Goal: Task Accomplishment & Management: Manage account settings

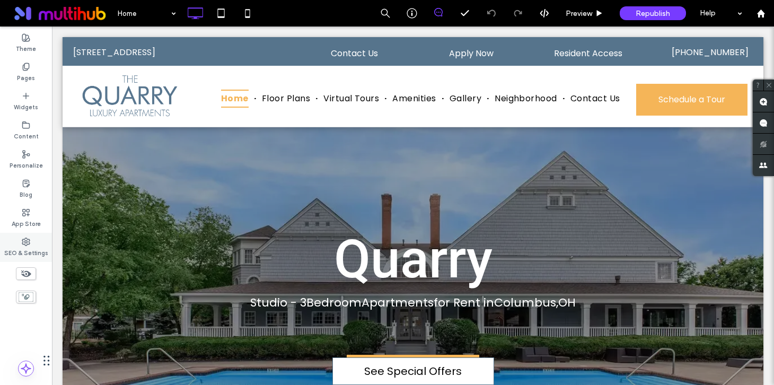
click at [27, 244] on use at bounding box center [25, 241] width 7 height 7
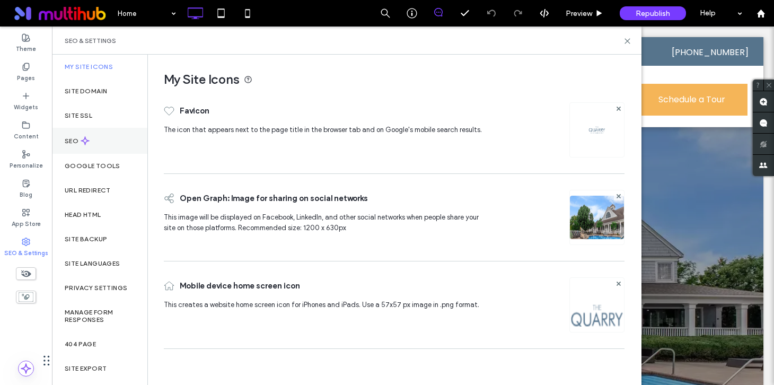
click at [86, 140] on use at bounding box center [85, 141] width 8 height 8
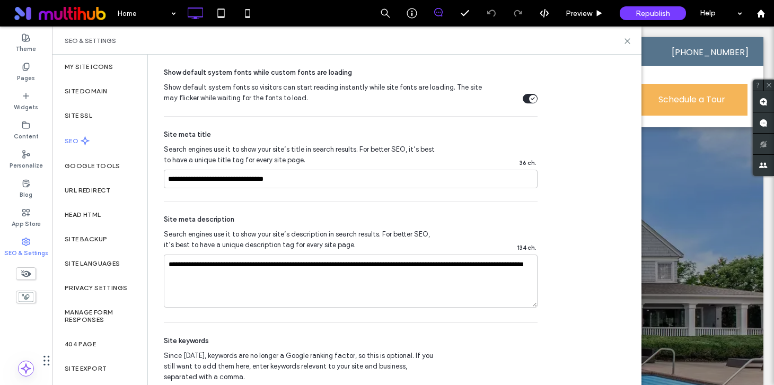
scroll to position [585, 0]
click at [25, 75] on label "Pages" at bounding box center [26, 77] width 18 height 12
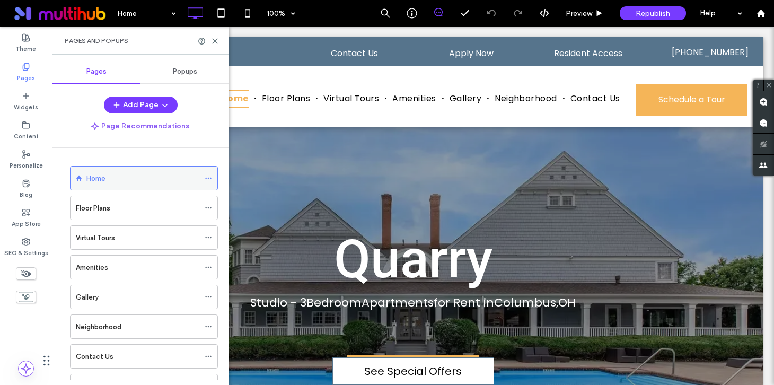
click at [207, 179] on icon at bounding box center [208, 177] width 7 height 7
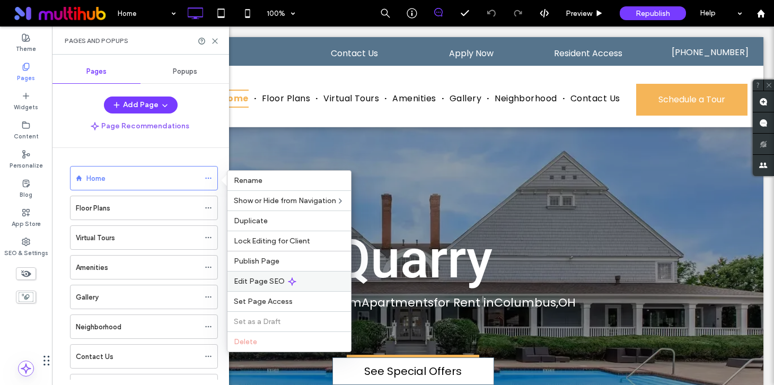
click at [266, 276] on div "Edit Page SEO" at bounding box center [289, 281] width 124 height 20
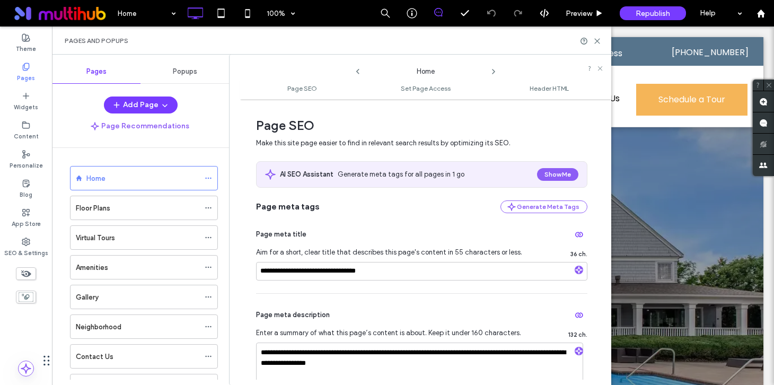
click at [492, 69] on icon at bounding box center [493, 71] width 8 height 8
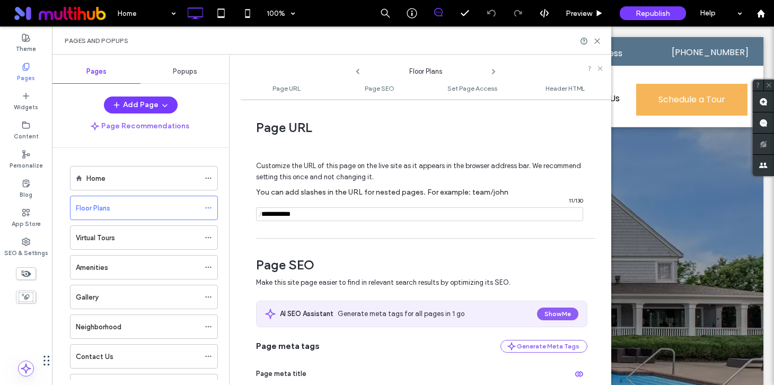
click at [492, 69] on icon at bounding box center [493, 71] width 8 height 8
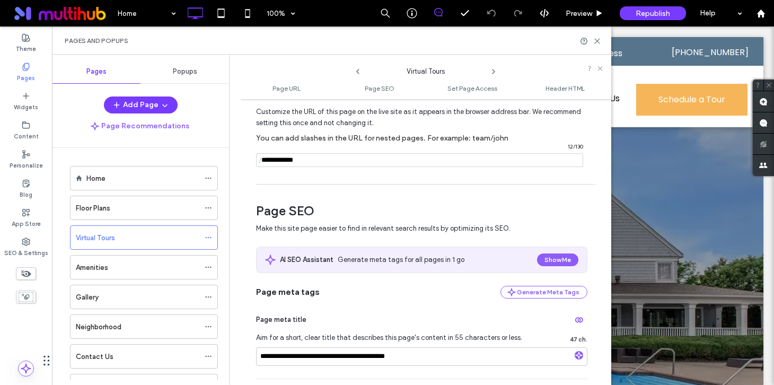
scroll to position [204, 0]
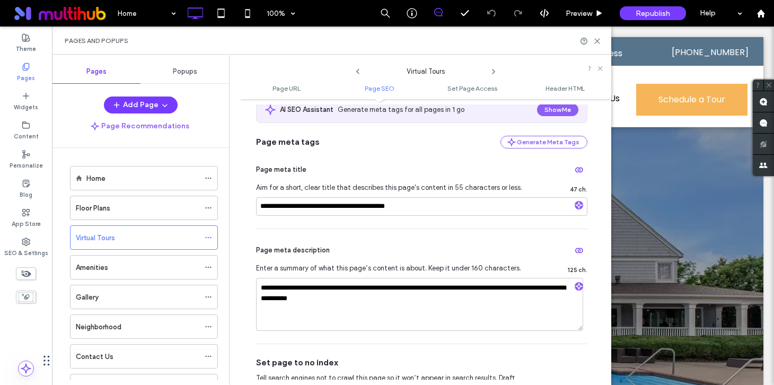
click at [494, 73] on icon at bounding box center [493, 71] width 8 height 8
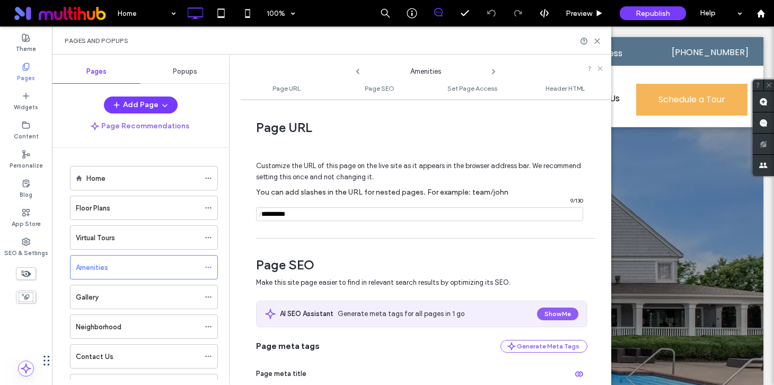
scroll to position [352, 0]
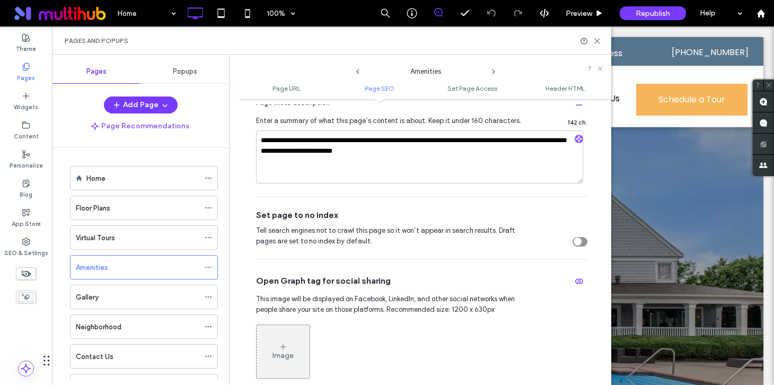
click at [493, 71] on icon at bounding box center [493, 71] width 8 height 8
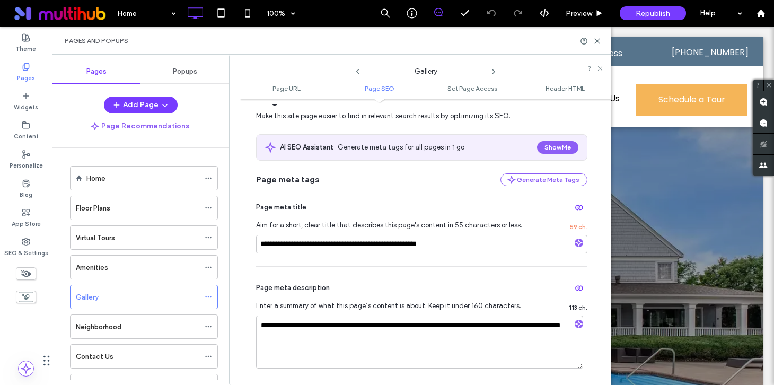
scroll to position [180, 0]
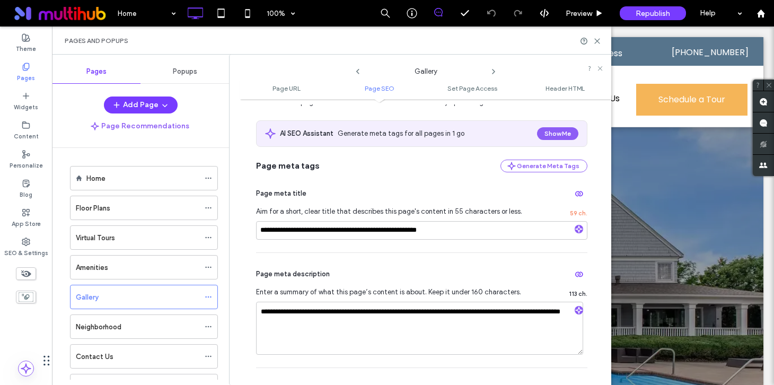
click at [494, 74] on icon at bounding box center [493, 71] width 8 height 8
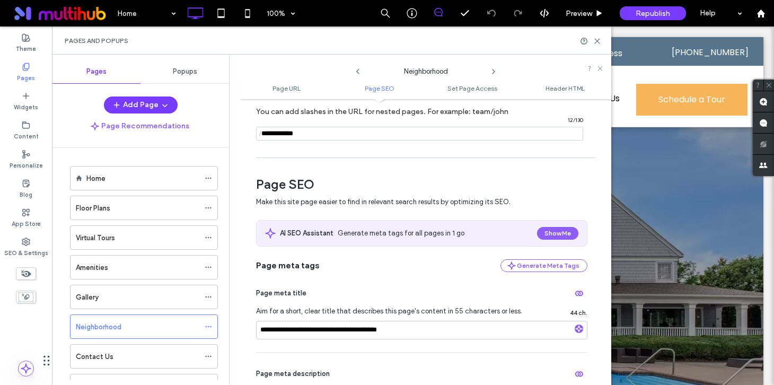
scroll to position [212, 0]
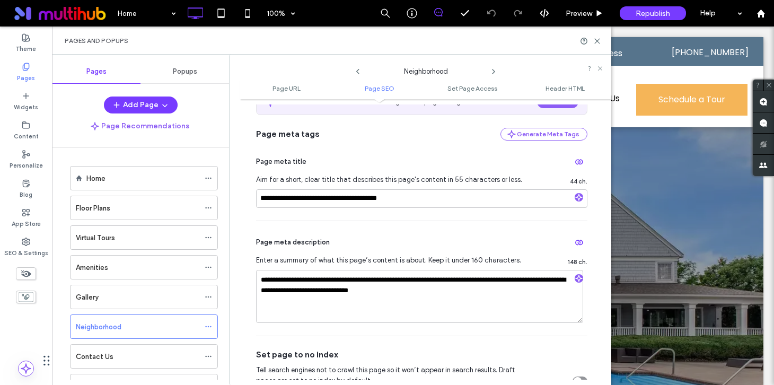
click at [493, 74] on icon at bounding box center [493, 71] width 8 height 8
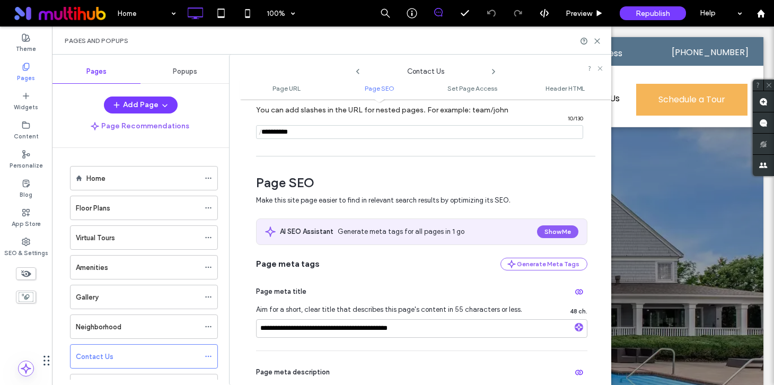
scroll to position [215, 0]
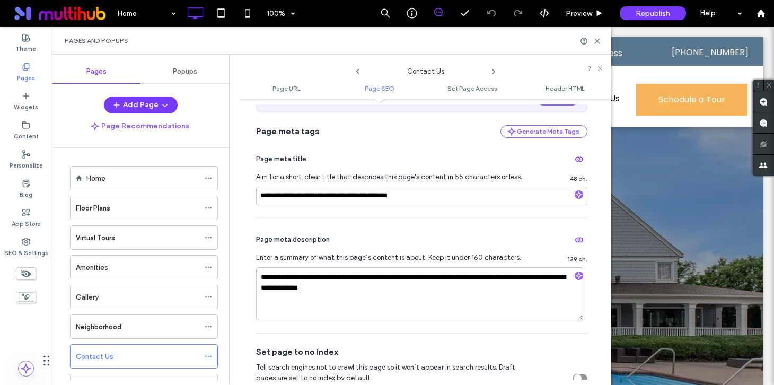
click at [491, 69] on icon at bounding box center [493, 71] width 8 height 8
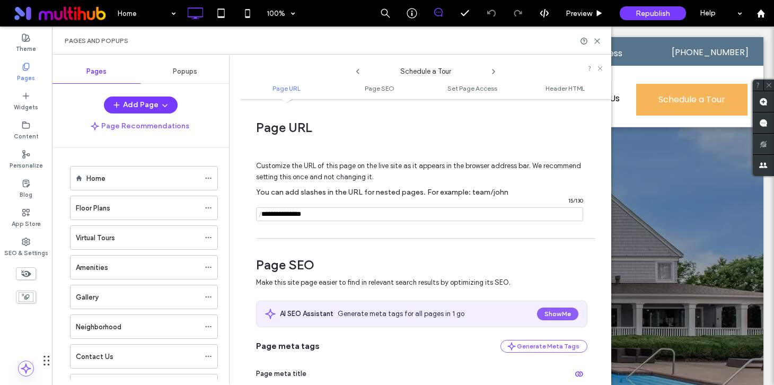
scroll to position [205, 0]
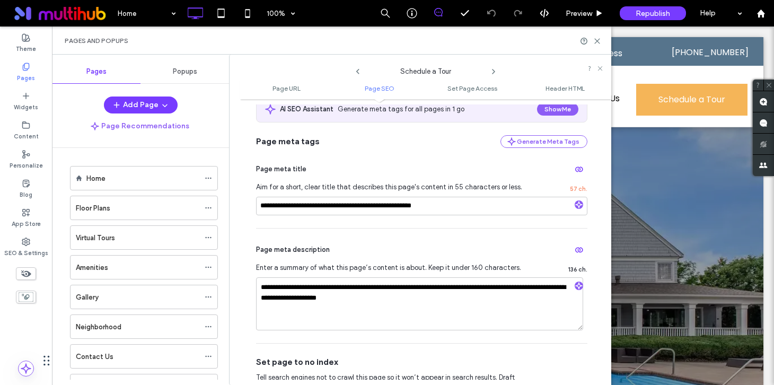
click at [494, 71] on use at bounding box center [494, 71] width 2 height 4
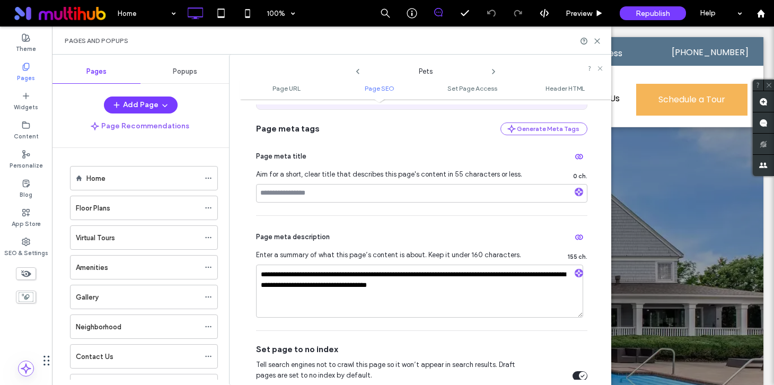
scroll to position [218, 0]
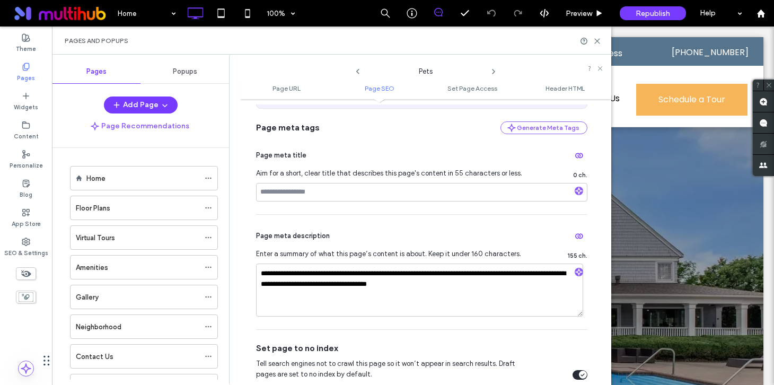
click at [491, 72] on icon at bounding box center [493, 71] width 8 height 8
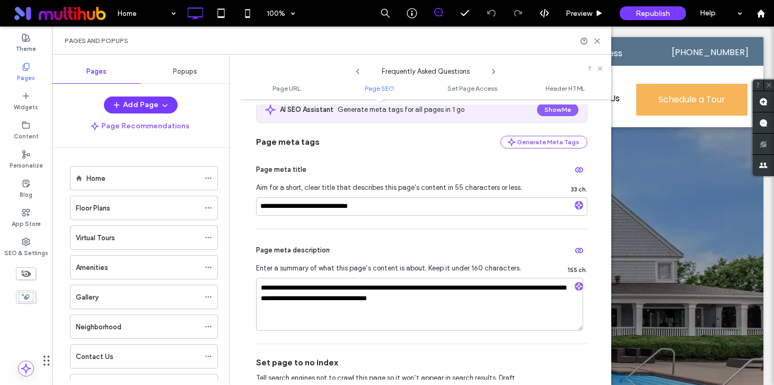
scroll to position [204, 0]
click at [357, 71] on use at bounding box center [357, 71] width 3 height 5
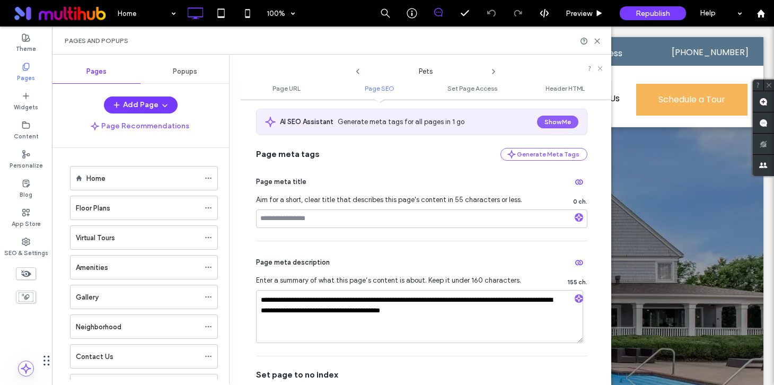
scroll to position [194, 0]
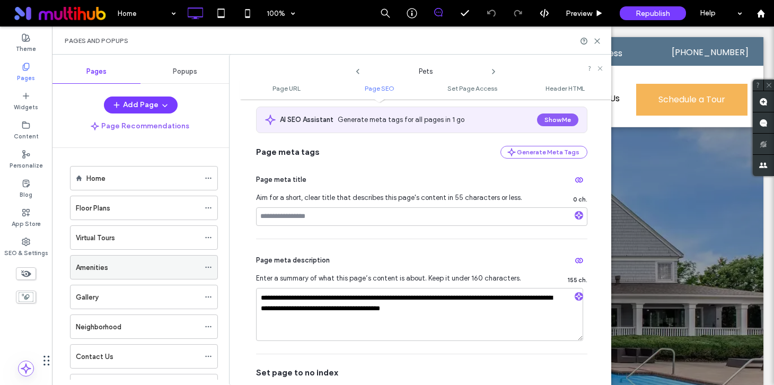
click at [207, 267] on icon at bounding box center [208, 267] width 7 height 7
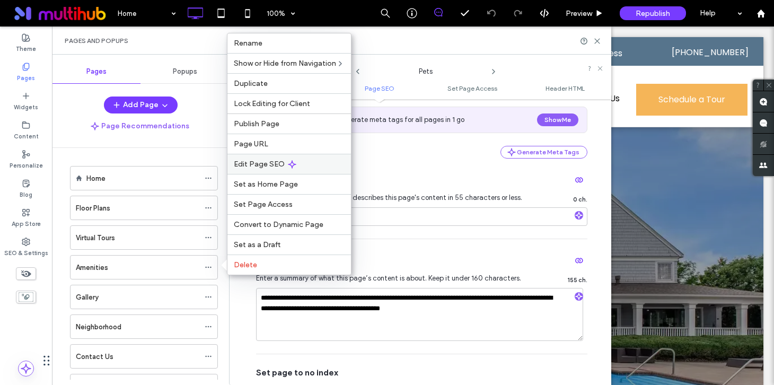
click at [285, 164] on div "Edit Page SEO" at bounding box center [289, 164] width 124 height 20
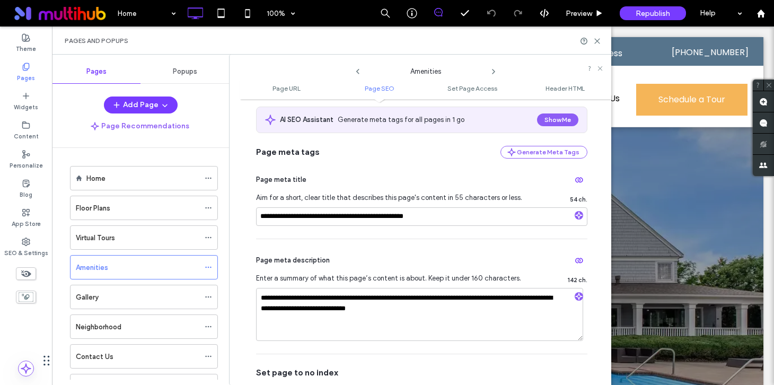
scroll to position [203, 0]
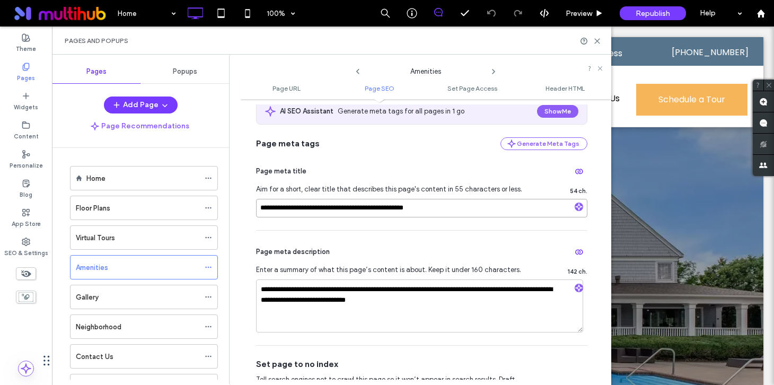
click at [313, 207] on input "**********" at bounding box center [421, 208] width 331 height 19
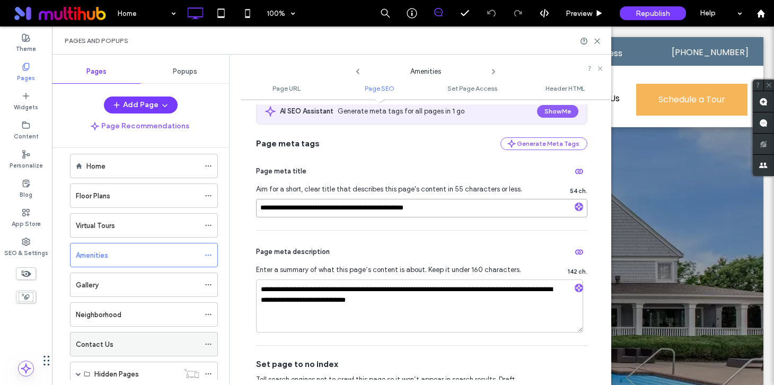
scroll to position [75, 0]
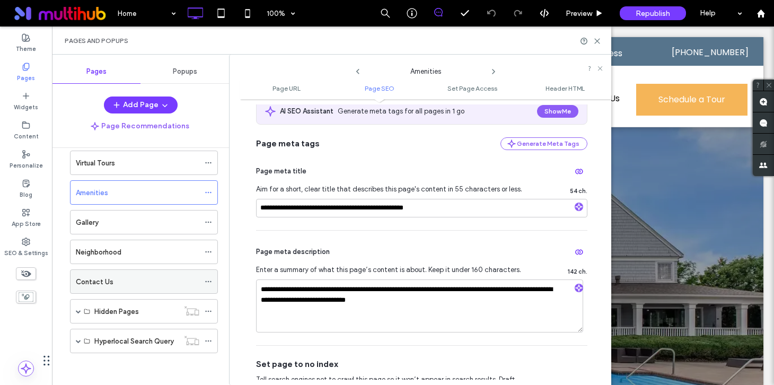
click at [206, 283] on icon at bounding box center [208, 281] width 7 height 7
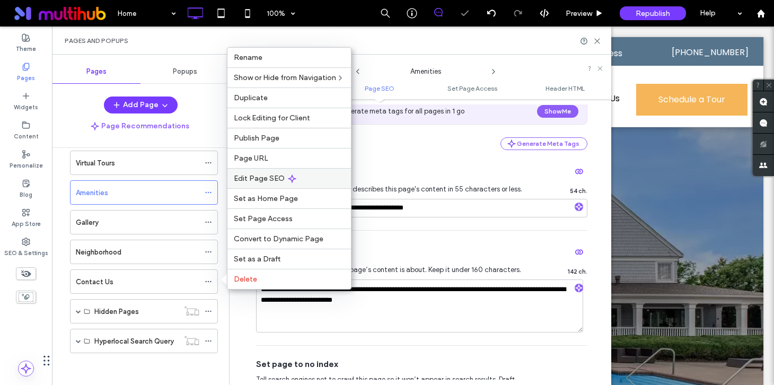
click at [272, 183] on div "Edit Page SEO" at bounding box center [289, 178] width 124 height 20
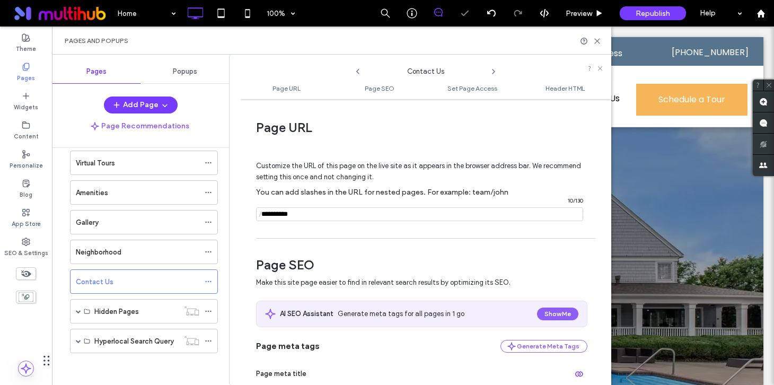
click at [494, 71] on use at bounding box center [494, 71] width 2 height 4
click at [495, 72] on icon at bounding box center [493, 71] width 8 height 8
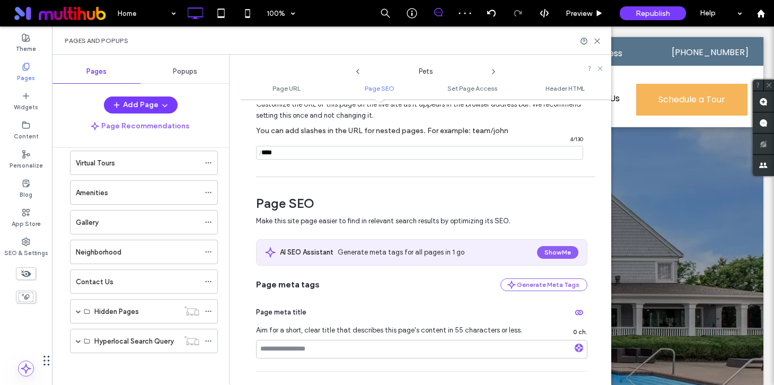
scroll to position [207, 0]
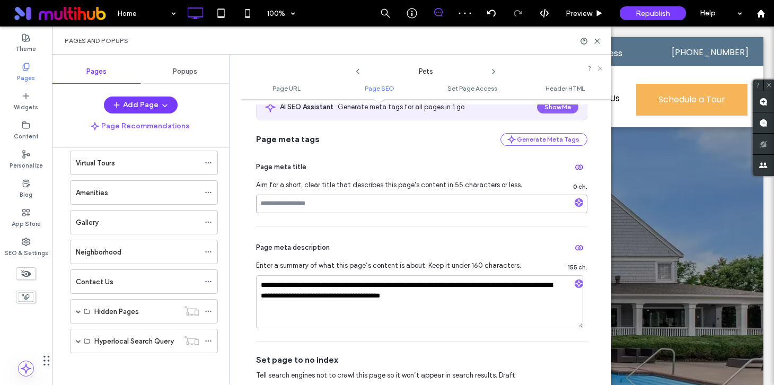
click at [314, 205] on input at bounding box center [421, 204] width 331 height 19
paste input "**********"
drag, startPoint x: 293, startPoint y: 205, endPoint x: 258, endPoint y: 207, distance: 34.5
click at [258, 207] on input "**********" at bounding box center [421, 204] width 331 height 19
drag, startPoint x: 301, startPoint y: 206, endPoint x: 279, endPoint y: 206, distance: 21.7
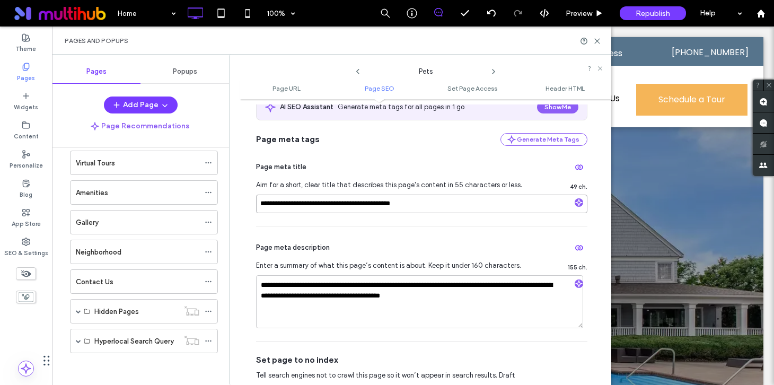
click at [279, 206] on input "**********" at bounding box center [421, 204] width 331 height 19
click at [372, 206] on input "**********" at bounding box center [421, 204] width 331 height 19
type input "**********"
click at [360, 72] on icon at bounding box center [358, 71] width 8 height 8
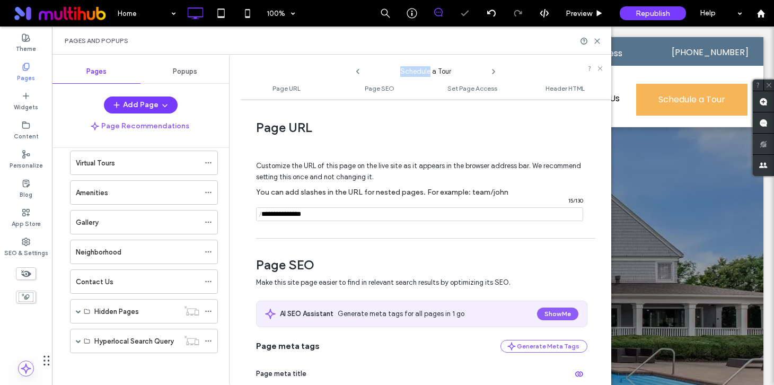
click at [360, 72] on icon at bounding box center [358, 71] width 8 height 8
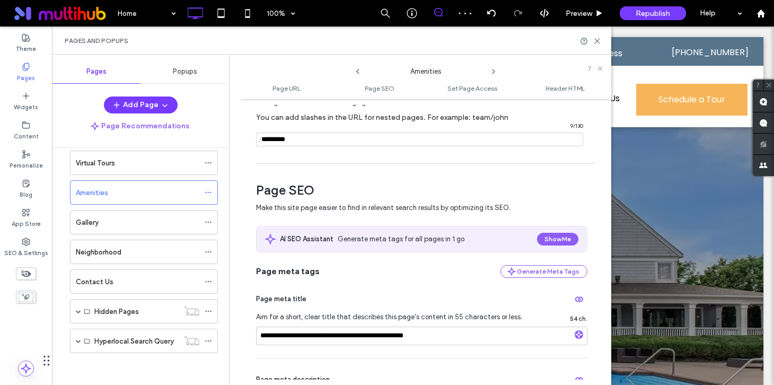
scroll to position [225, 0]
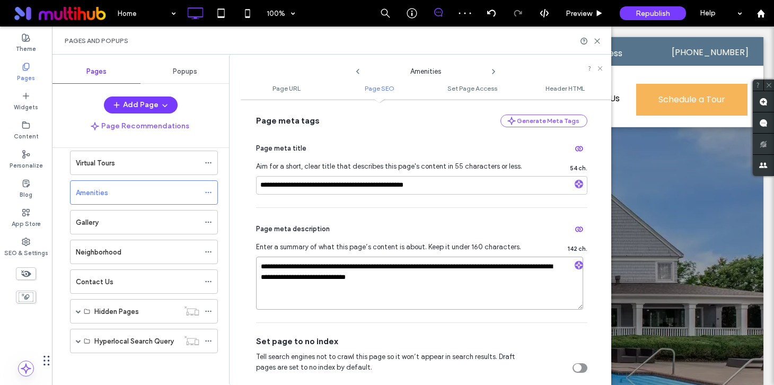
click at [328, 281] on textarea "**********" at bounding box center [419, 283] width 327 height 53
click at [209, 282] on icon at bounding box center [208, 281] width 7 height 7
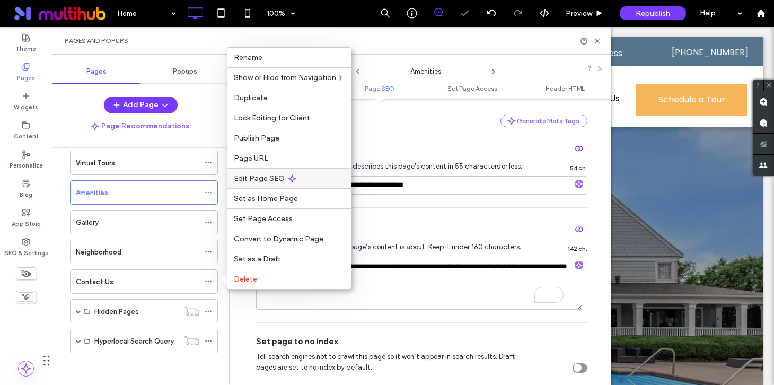
click at [284, 176] on div "Edit Page SEO" at bounding box center [289, 178] width 124 height 20
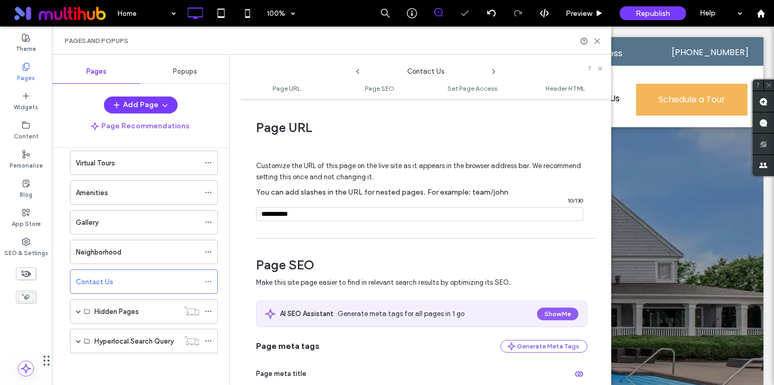
click at [492, 72] on icon at bounding box center [493, 71] width 8 height 8
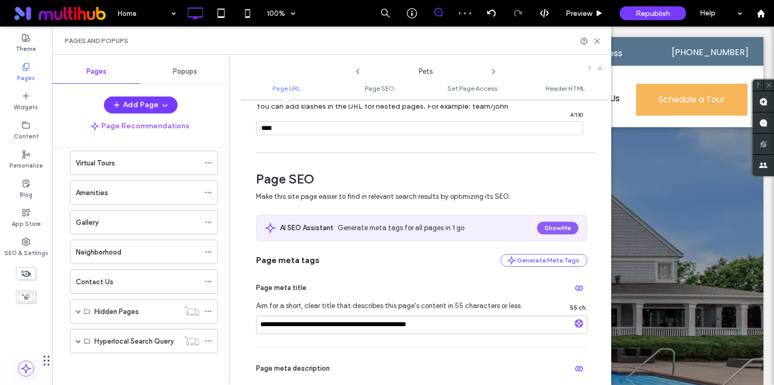
scroll to position [214, 0]
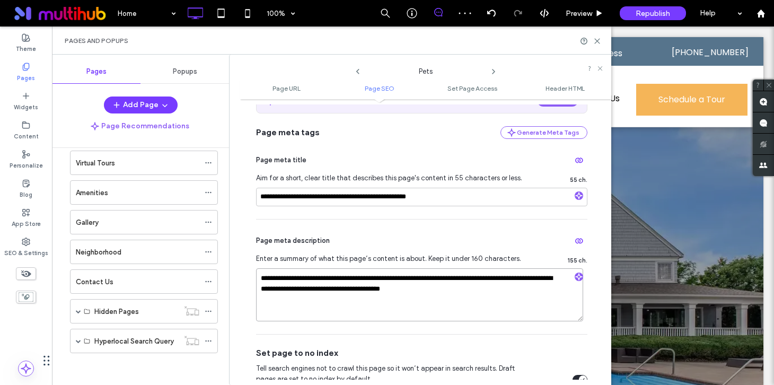
click at [322, 300] on textarea "**********" at bounding box center [419, 294] width 327 height 53
click at [325, 287] on textarea "**********" at bounding box center [419, 294] width 327 height 53
paste textarea "To enrich screen reader interactions, please activate Accessibility in Grammarl…"
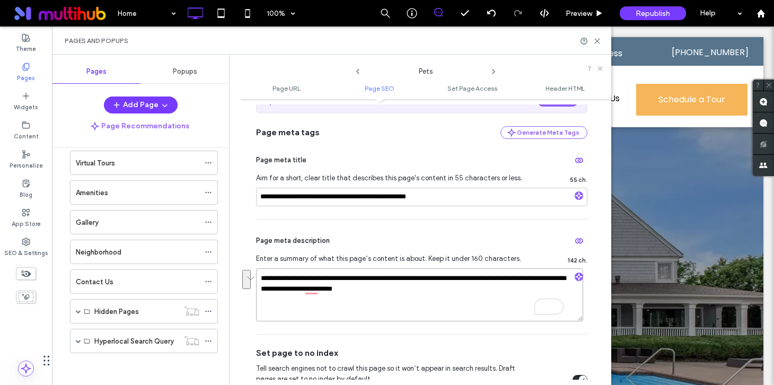
drag, startPoint x: 335, startPoint y: 292, endPoint x: 398, endPoint y: 278, distance: 64.6
click at [398, 278] on textarea "**********" at bounding box center [419, 294] width 327 height 53
drag, startPoint x: 362, startPoint y: 281, endPoint x: 326, endPoint y: 281, distance: 36.1
click at [326, 281] on textarea "**********" at bounding box center [419, 294] width 327 height 53
type textarea "**********"
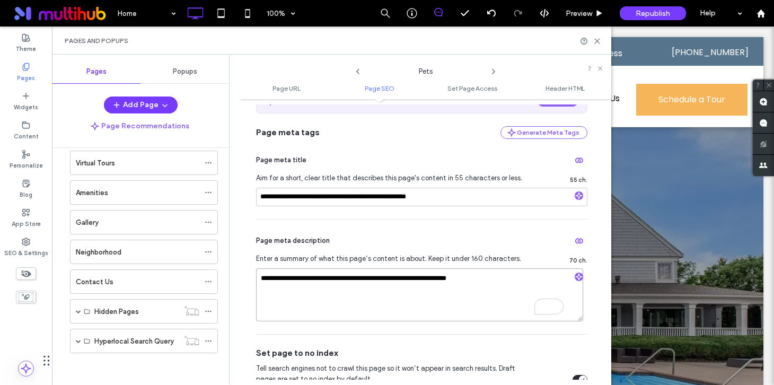
click at [494, 277] on textarea "**********" at bounding box center [419, 294] width 327 height 53
click at [492, 73] on icon at bounding box center [493, 71] width 8 height 8
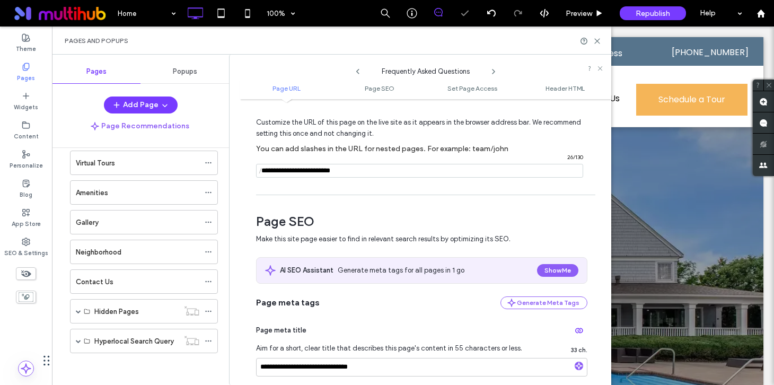
scroll to position [244, 0]
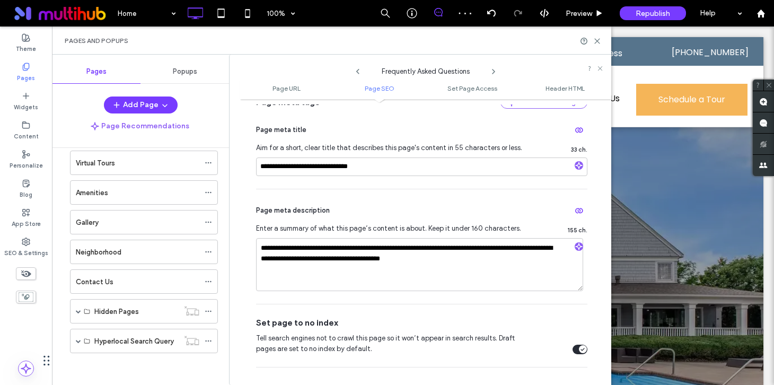
click at [493, 69] on use at bounding box center [494, 71] width 2 height 4
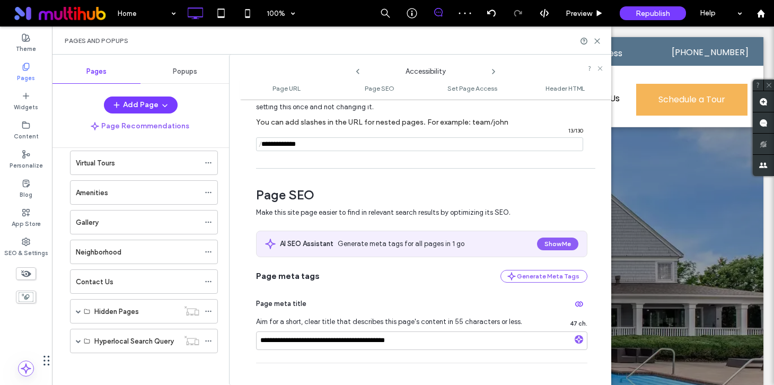
scroll to position [201, 0]
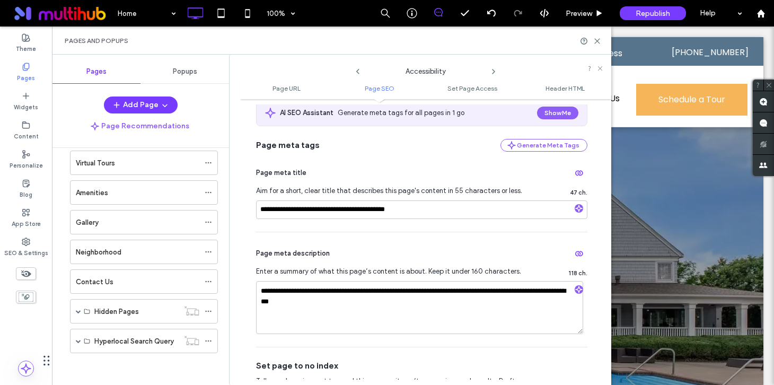
click at [495, 69] on icon at bounding box center [493, 71] width 8 height 8
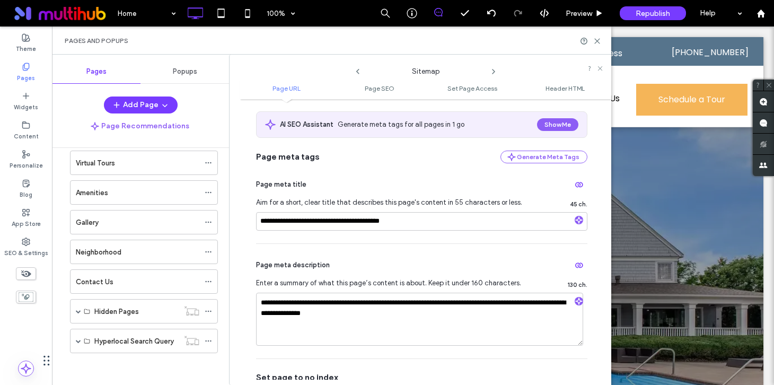
scroll to position [287, 0]
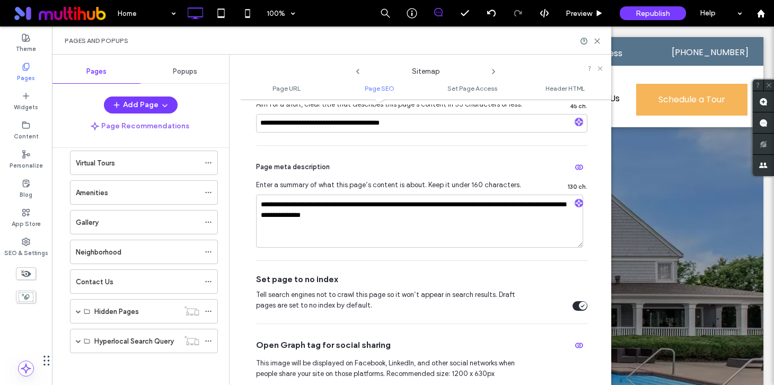
click at [492, 71] on icon at bounding box center [493, 71] width 8 height 8
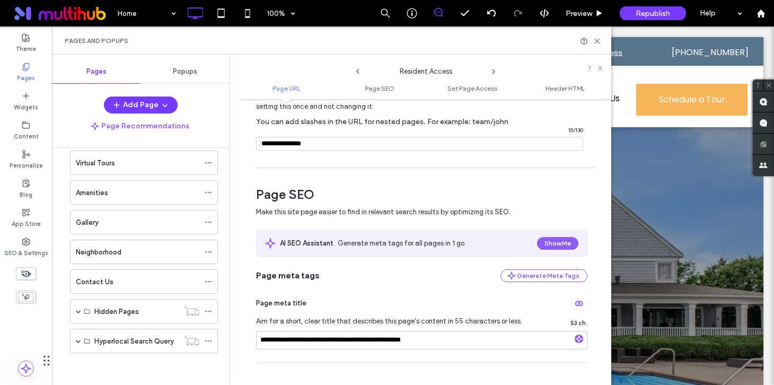
scroll to position [225, 0]
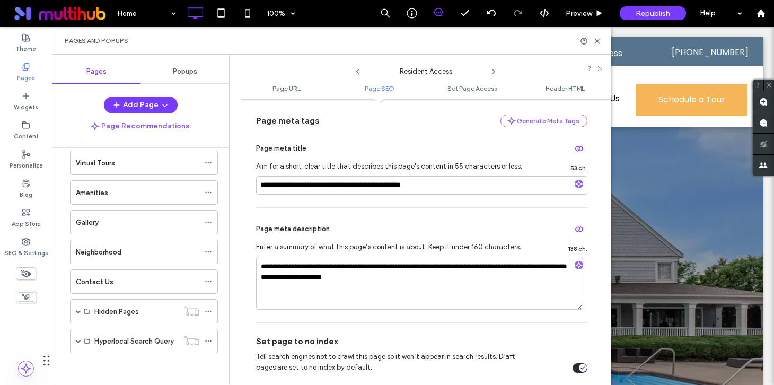
click at [494, 70] on icon at bounding box center [493, 71] width 8 height 8
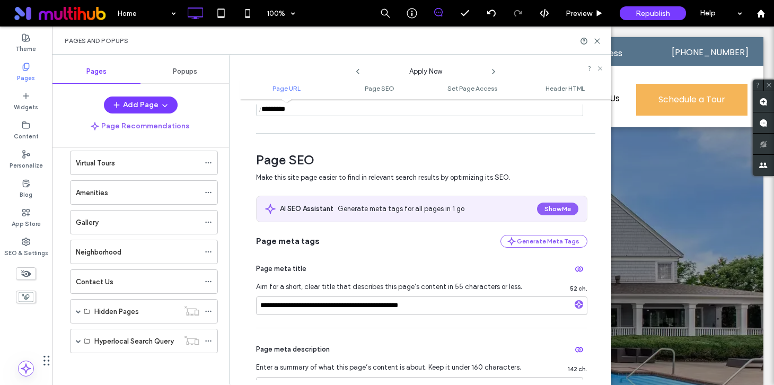
scroll to position [154, 0]
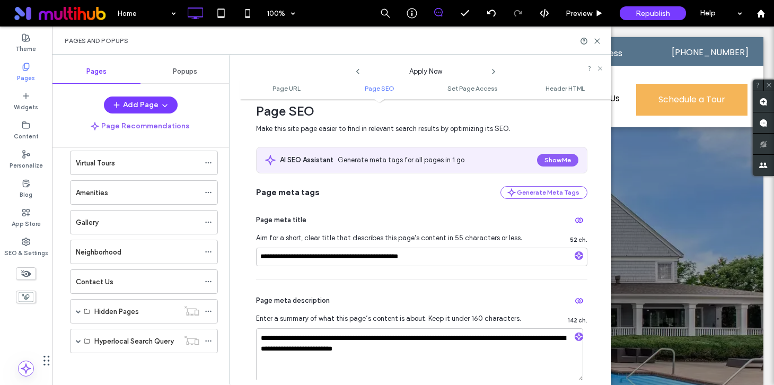
click at [495, 69] on icon at bounding box center [493, 71] width 8 height 8
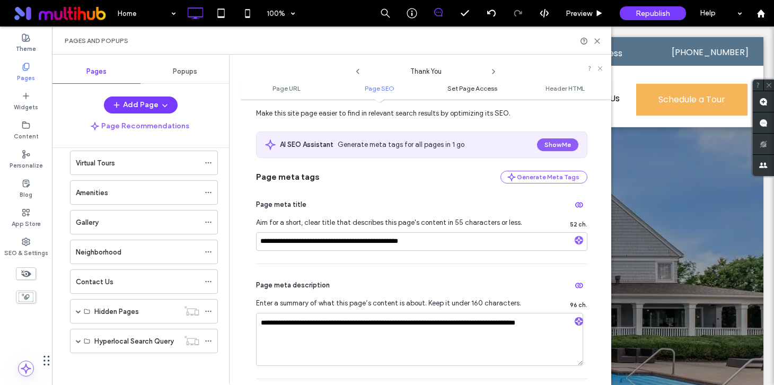
scroll to position [170, 0]
click at [491, 69] on icon at bounding box center [493, 71] width 8 height 8
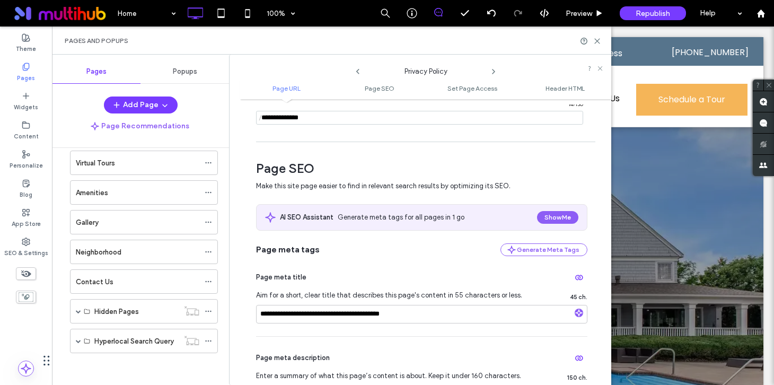
scroll to position [97, 0]
click at [493, 73] on use at bounding box center [494, 71] width 2 height 4
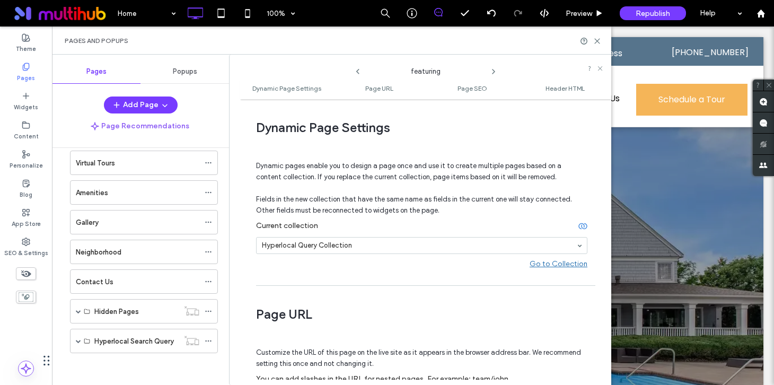
click at [494, 72] on use at bounding box center [494, 71] width 2 height 4
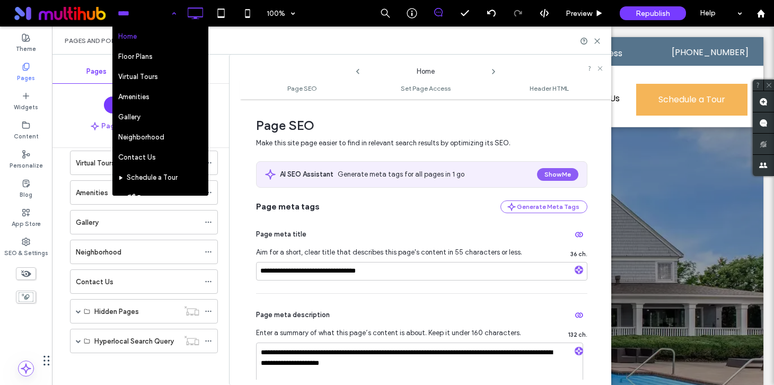
scroll to position [181, 0]
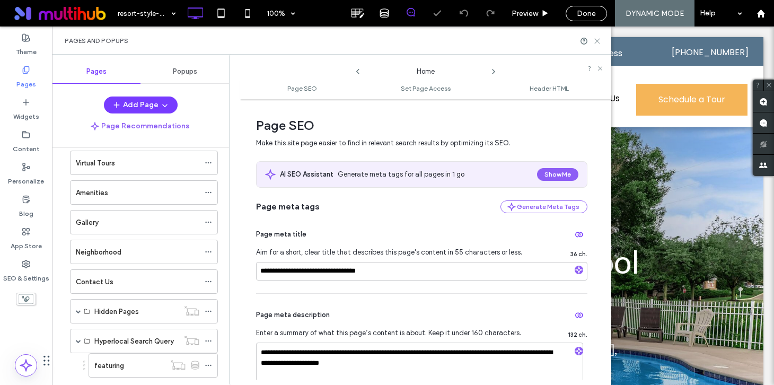
click at [598, 40] on use at bounding box center [597, 41] width 5 height 5
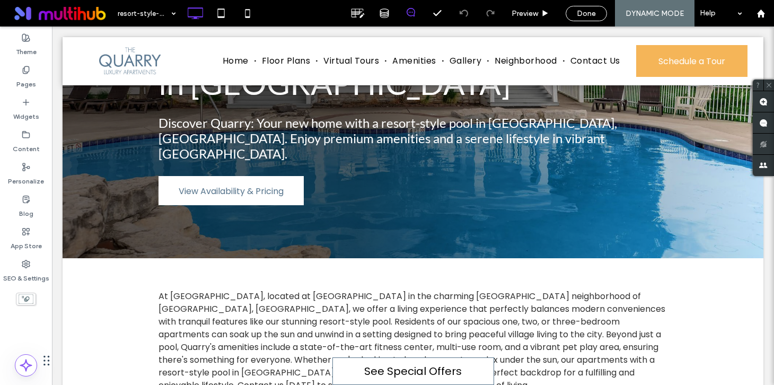
scroll to position [442, 0]
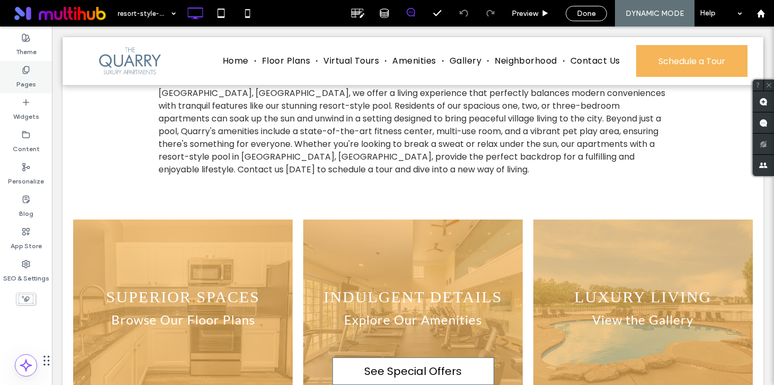
click at [29, 77] on label "Pages" at bounding box center [26, 81] width 20 height 15
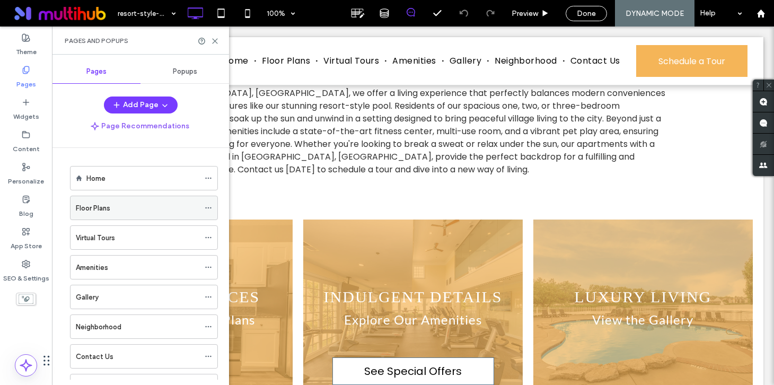
click at [96, 204] on label "Floor Plans" at bounding box center [93, 208] width 34 height 19
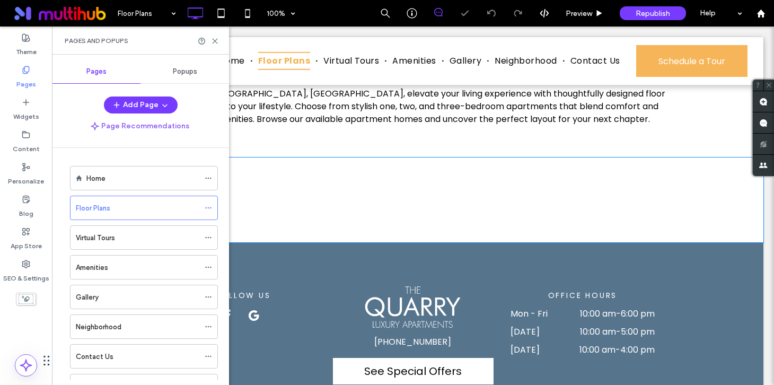
scroll to position [182, 0]
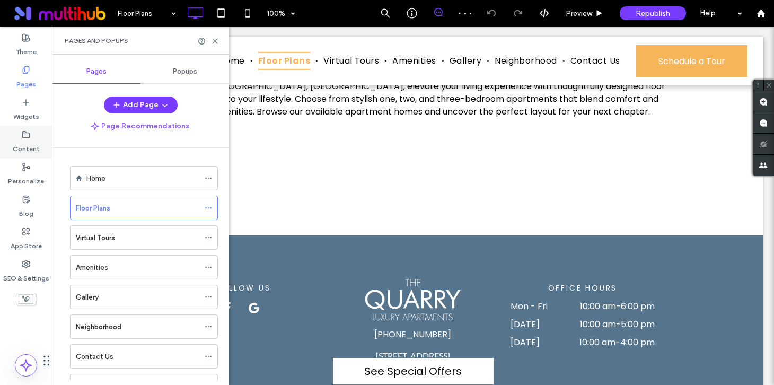
click at [29, 152] on label "Content" at bounding box center [26, 146] width 27 height 15
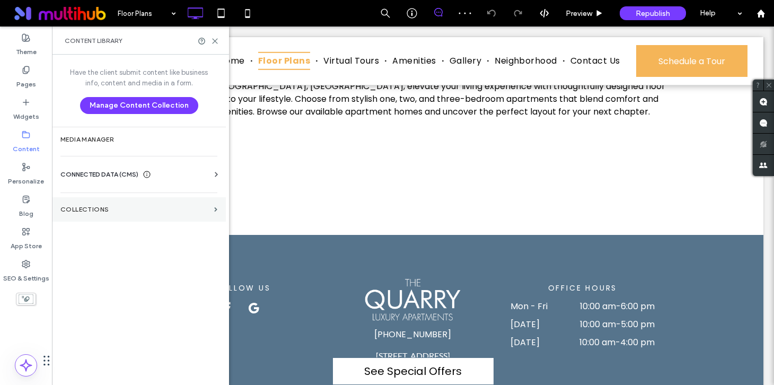
click at [113, 216] on section "Collections" at bounding box center [139, 209] width 174 height 24
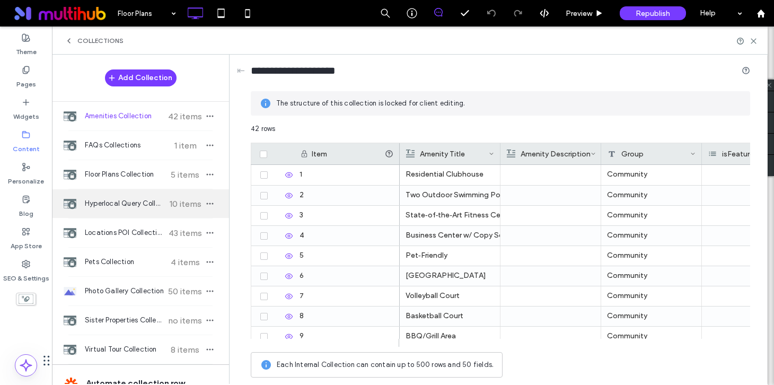
click at [119, 213] on div "Hyperlocal Query Collection 10 items" at bounding box center [140, 203] width 177 height 29
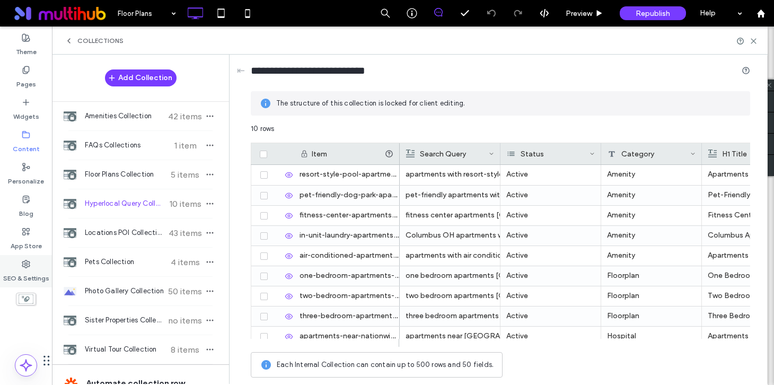
click at [26, 265] on icon at bounding box center [26, 264] width 8 height 8
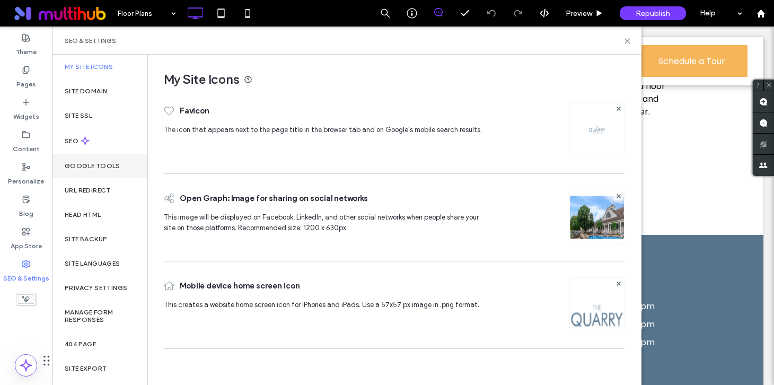
click at [87, 171] on div "Google Tools" at bounding box center [99, 166] width 95 height 24
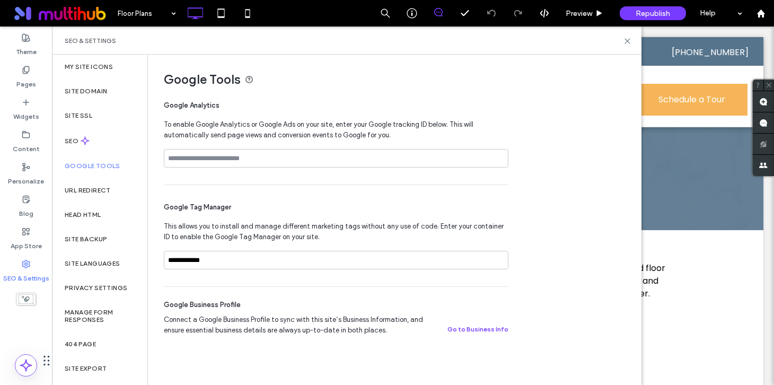
scroll to position [0, 0]
click at [85, 184] on div "URL Redirect" at bounding box center [99, 190] width 95 height 24
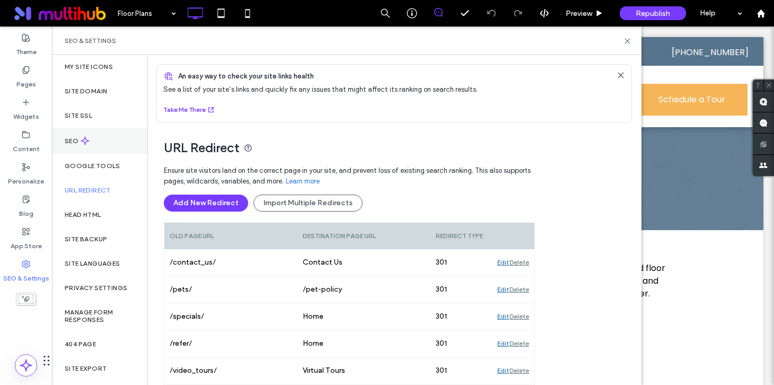
click at [85, 146] on div "SEO" at bounding box center [99, 141] width 95 height 26
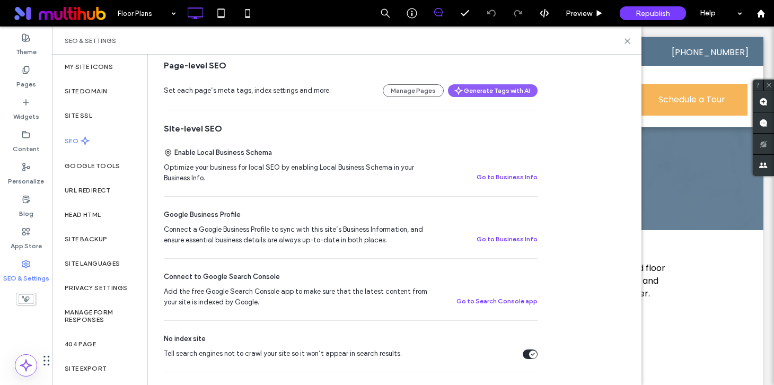
scroll to position [364, 0]
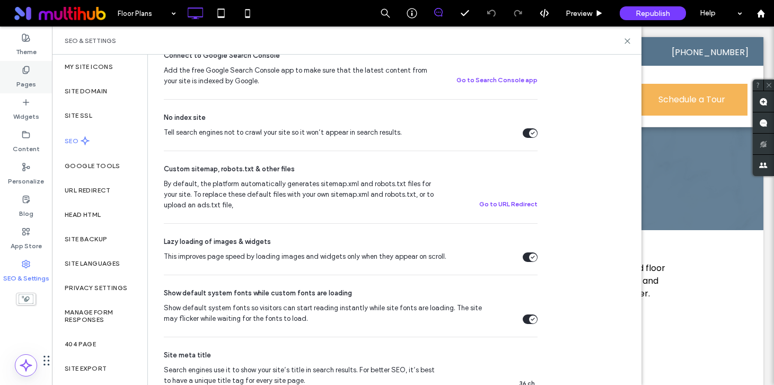
click at [30, 78] on label "Pages" at bounding box center [26, 81] width 20 height 15
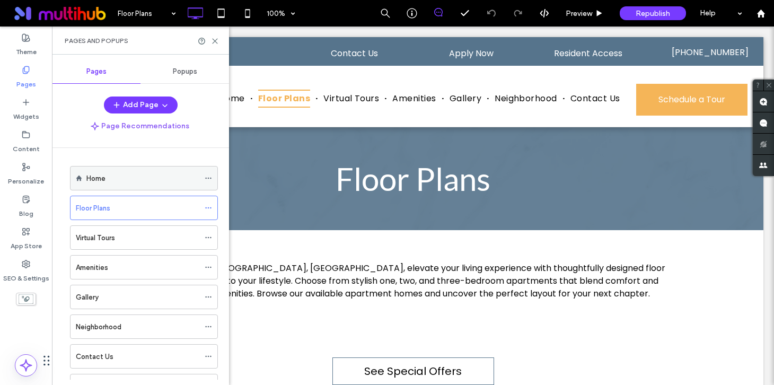
click at [115, 178] on div "Home" at bounding box center [142, 178] width 113 height 11
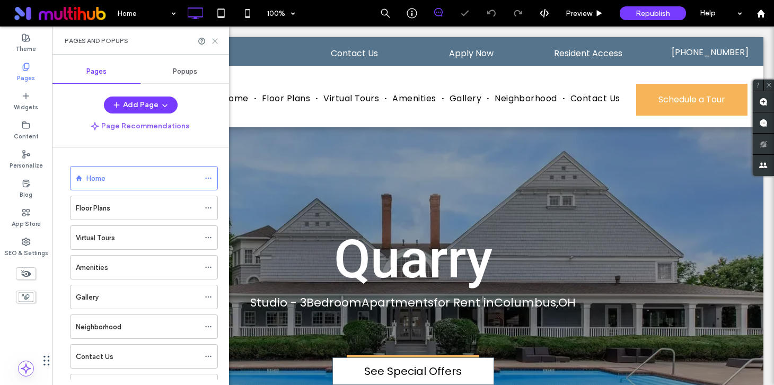
click at [215, 41] on use at bounding box center [215, 41] width 5 height 5
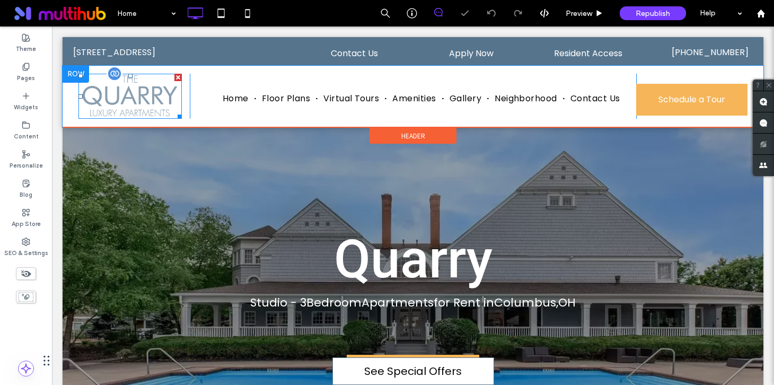
click at [128, 101] on img at bounding box center [129, 97] width 103 height 46
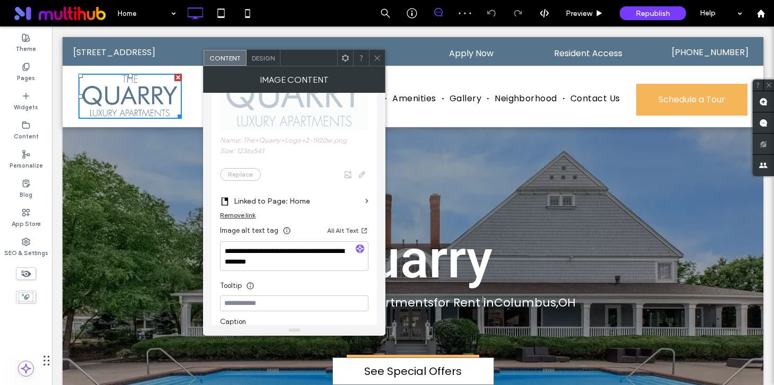
scroll to position [214, 0]
click at [348, 229] on button "All Alt Text" at bounding box center [347, 228] width 41 height 13
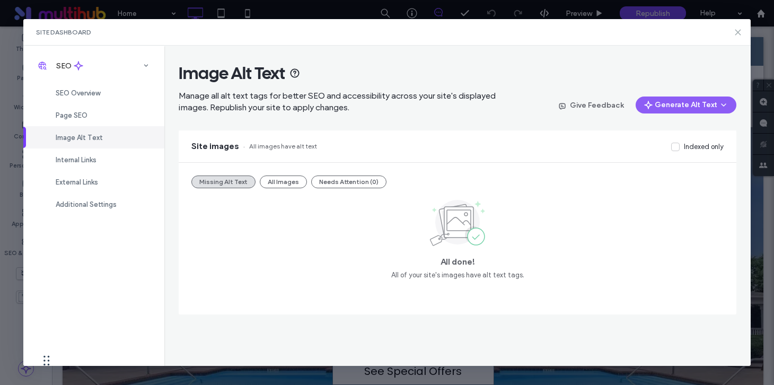
click at [739, 31] on use at bounding box center [738, 32] width 5 height 5
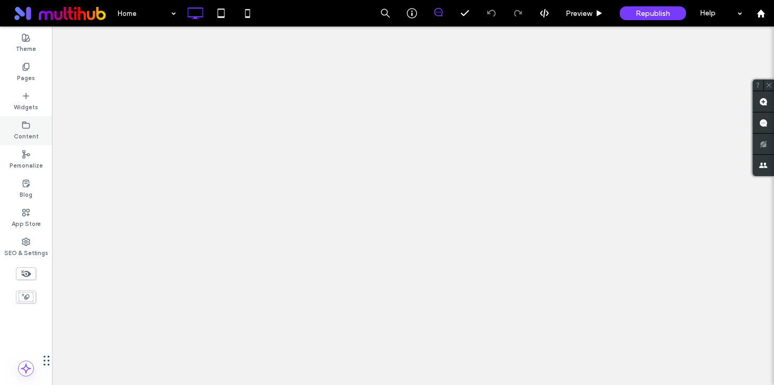
click at [21, 139] on label "Content" at bounding box center [26, 135] width 25 height 12
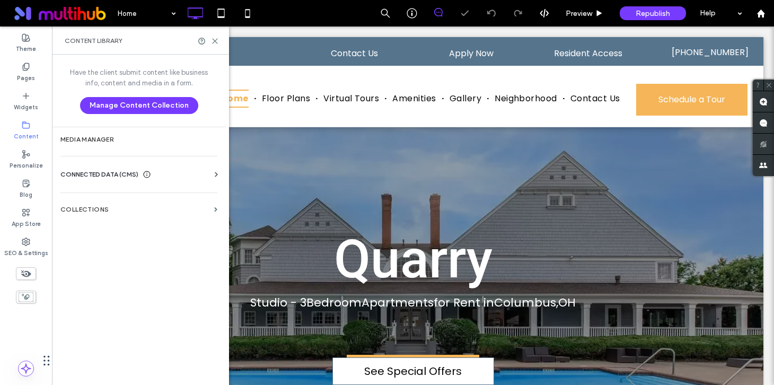
scroll to position [0, 0]
click at [122, 201] on section "Collections" at bounding box center [139, 209] width 174 height 24
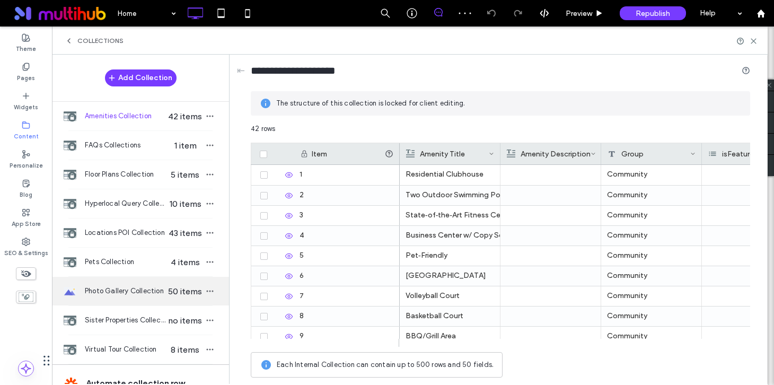
click at [120, 291] on span "Photo Gallery Collection" at bounding box center [126, 291] width 82 height 11
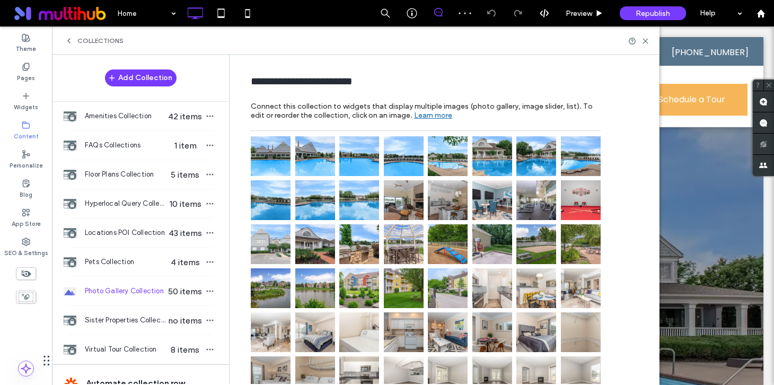
click at [355, 240] on img at bounding box center [359, 244] width 40 height 40
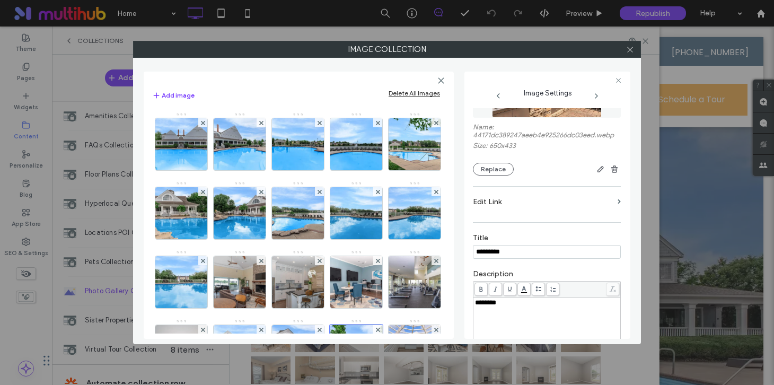
scroll to position [239, 0]
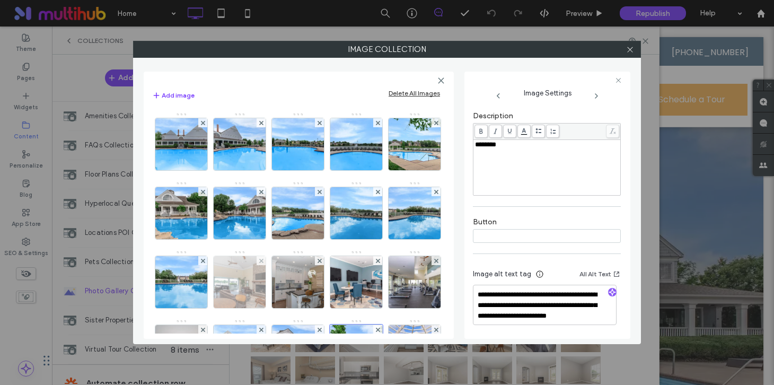
click at [278, 291] on img at bounding box center [239, 282] width 78 height 52
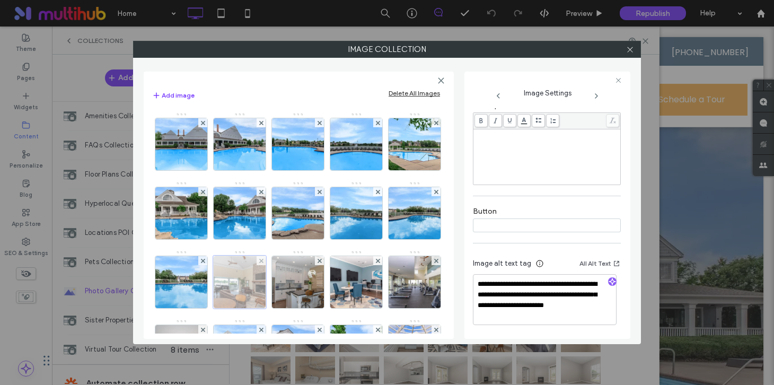
scroll to position [207, 0]
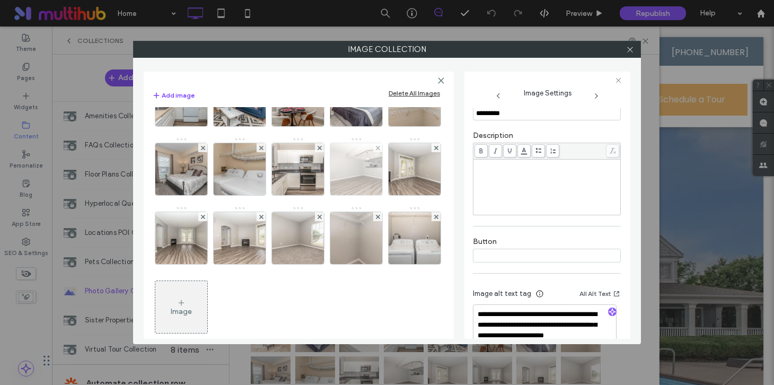
click at [351, 195] on img at bounding box center [356, 169] width 78 height 52
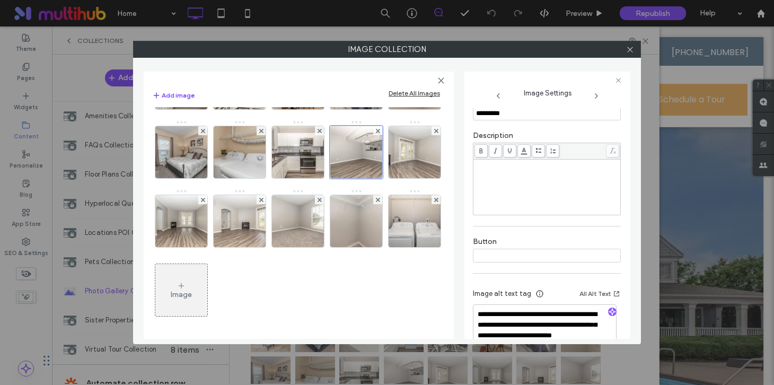
scroll to position [681, 0]
click at [278, 231] on img at bounding box center [239, 221] width 78 height 52
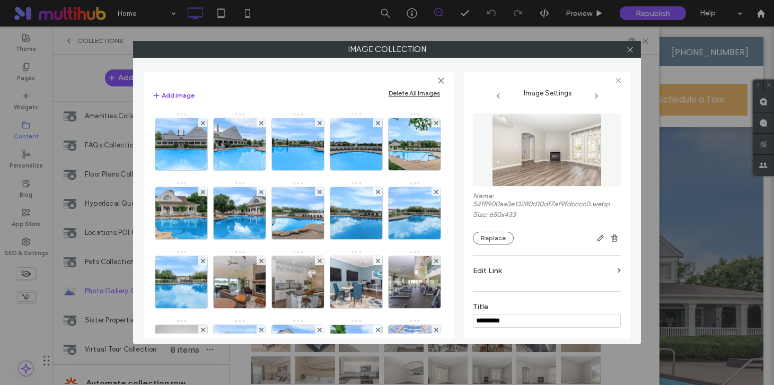
scroll to position [207, 0]
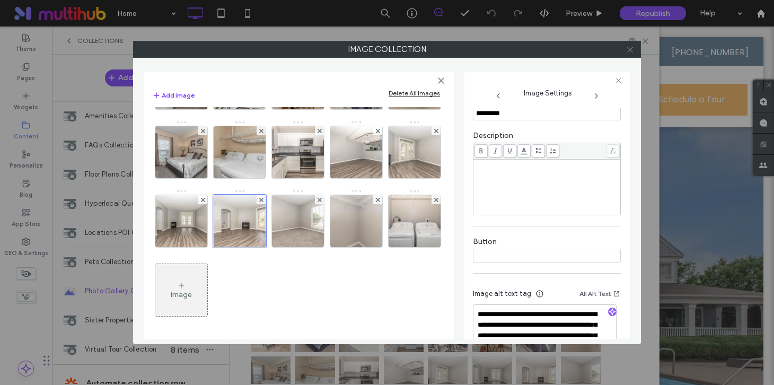
click at [631, 51] on icon at bounding box center [630, 50] width 8 height 8
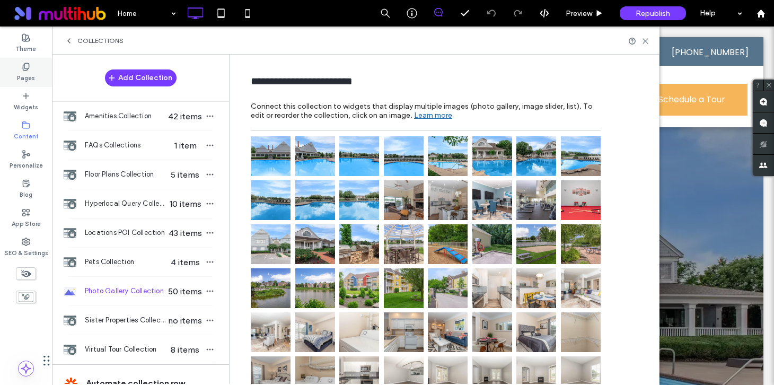
click at [23, 78] on label "Pages" at bounding box center [26, 77] width 18 height 12
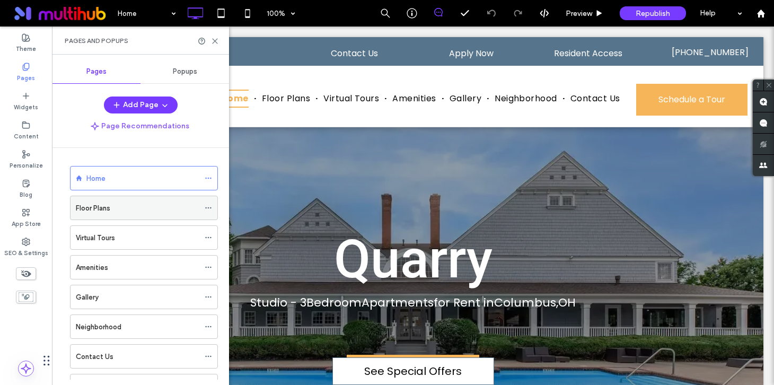
click at [104, 213] on label "Floor Plans" at bounding box center [93, 208] width 34 height 19
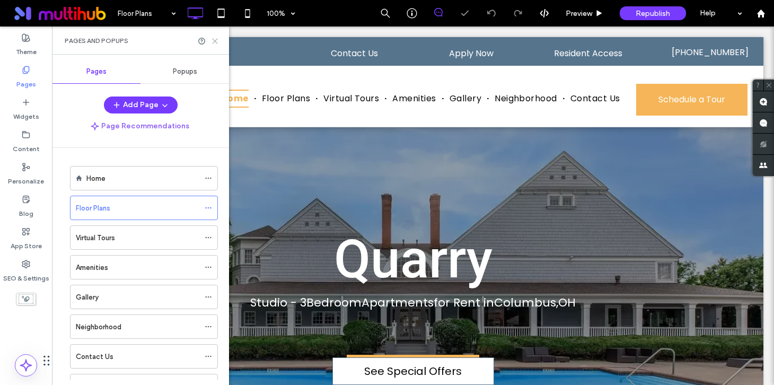
click at [217, 39] on icon at bounding box center [215, 41] width 8 height 8
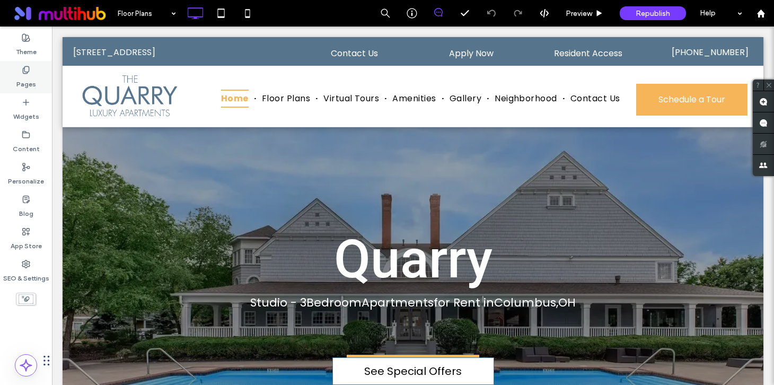
click at [32, 80] on label "Pages" at bounding box center [26, 81] width 20 height 15
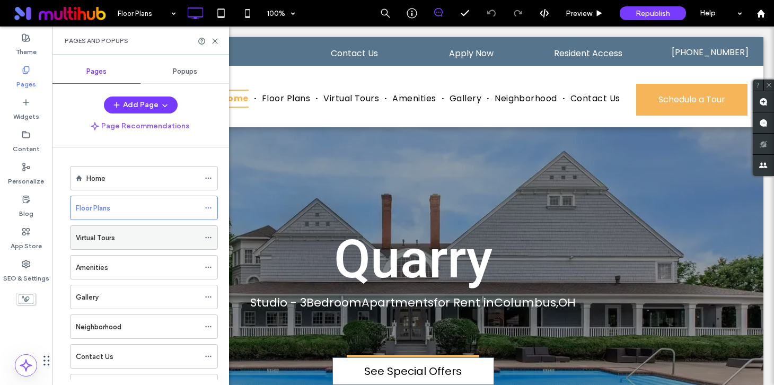
click at [115, 243] on label "Virtual Tours" at bounding box center [95, 238] width 39 height 19
click at [214, 41] on use at bounding box center [215, 41] width 5 height 5
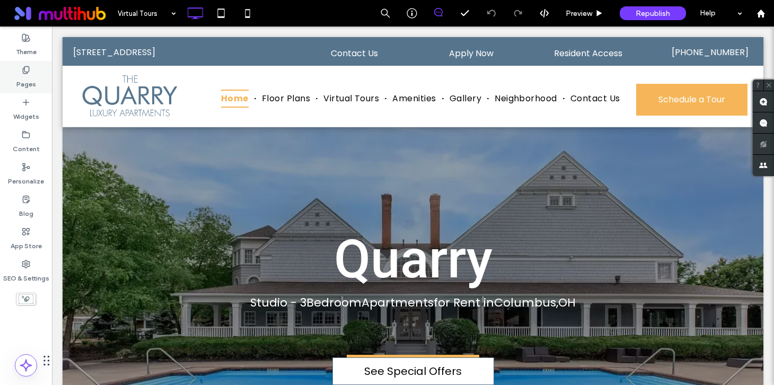
click at [22, 77] on label "Pages" at bounding box center [26, 81] width 20 height 15
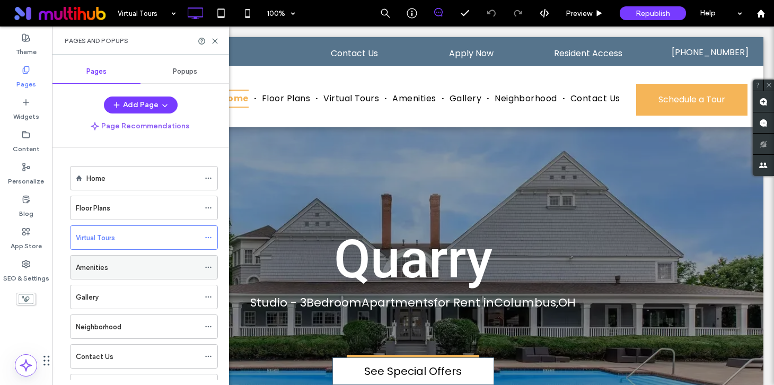
click at [104, 273] on div "Amenities" at bounding box center [138, 267] width 124 height 23
click at [214, 42] on icon at bounding box center [215, 41] width 8 height 8
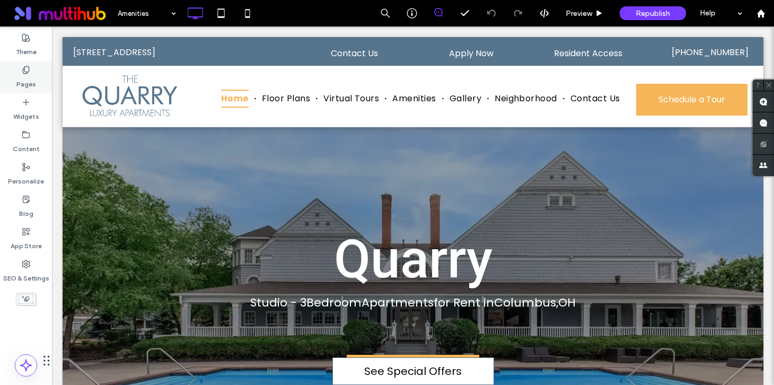
click at [23, 78] on label "Pages" at bounding box center [26, 81] width 20 height 15
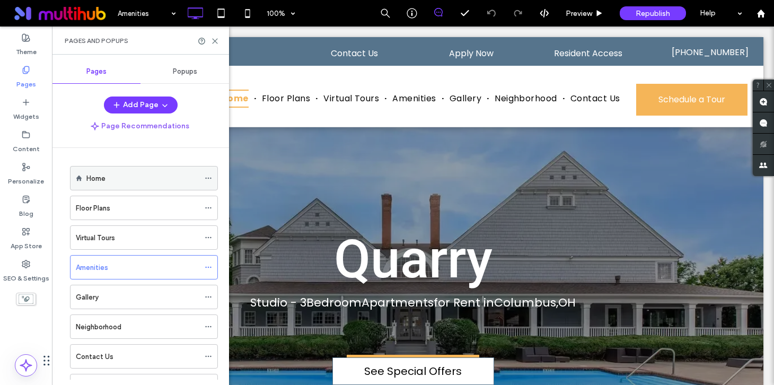
click at [108, 185] on div "Home" at bounding box center [142, 178] width 113 height 23
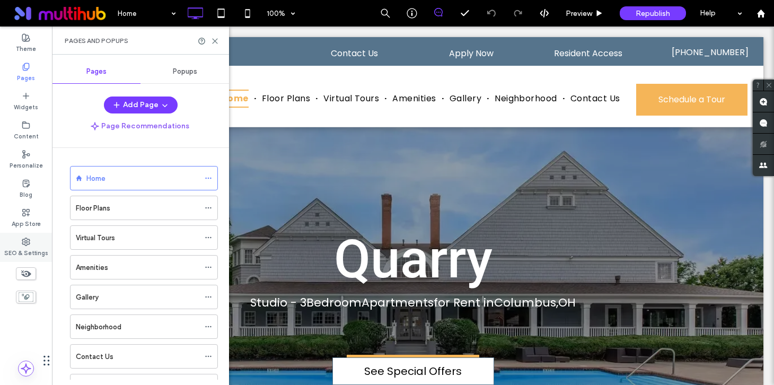
click at [22, 247] on label "SEO & Settings" at bounding box center [26, 252] width 44 height 12
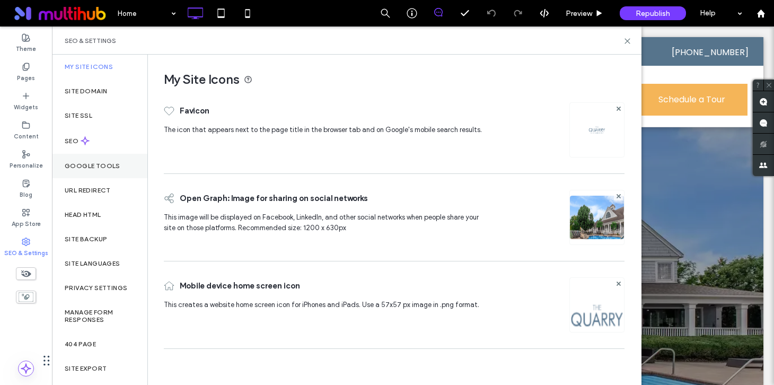
click at [102, 170] on div "Google Tools" at bounding box center [99, 166] width 95 height 24
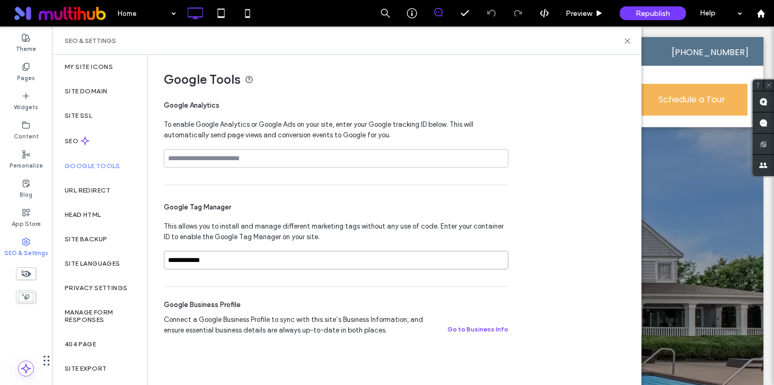
click at [249, 265] on input "**********" at bounding box center [336, 260] width 345 height 19
click at [23, 74] on label "Pages" at bounding box center [26, 77] width 18 height 12
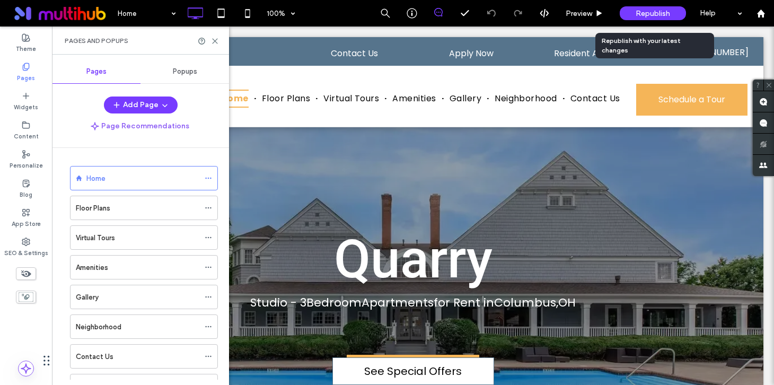
click at [652, 7] on div "Republish" at bounding box center [653, 13] width 66 height 14
